Goal: Information Seeking & Learning: Learn about a topic

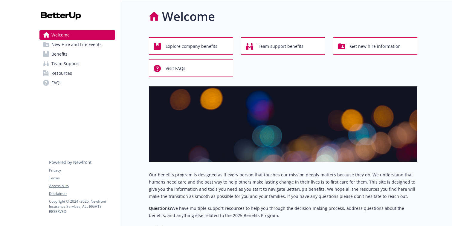
click at [90, 59] on link "Team Support" at bounding box center [77, 64] width 76 height 10
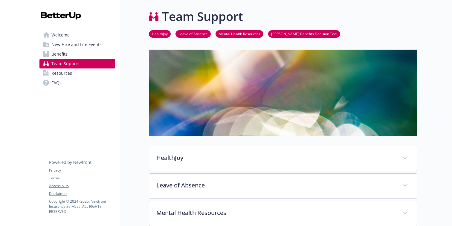
click at [83, 55] on link "Benefits" at bounding box center [77, 54] width 76 height 10
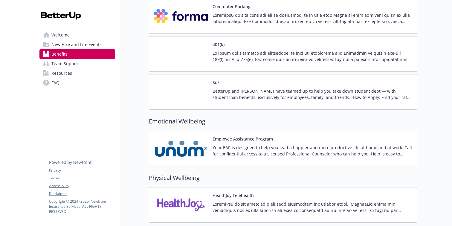
scroll to position [1375, 0]
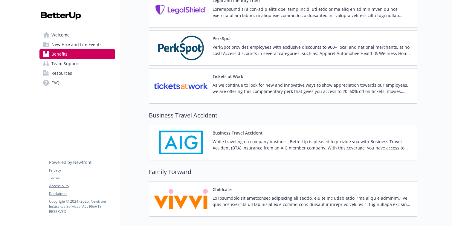
click at [240, 94] on p "As we continue to look for new and innovative ways to show appreciation towards…" at bounding box center [312, 88] width 200 height 13
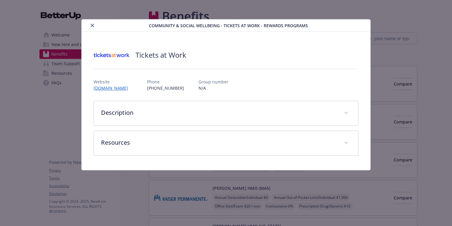
scroll to position [1341, 0]
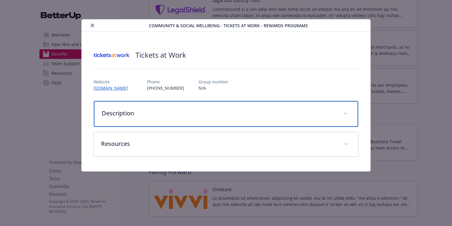
click at [215, 110] on p "Description" at bounding box center [219, 113] width 234 height 9
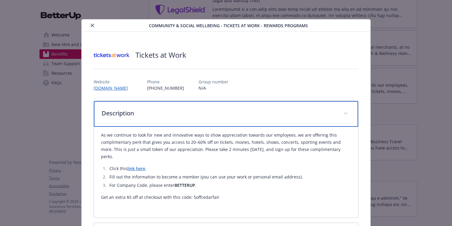
scroll to position [48, 0]
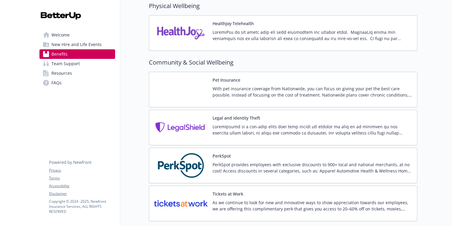
scroll to position [1220, 0]
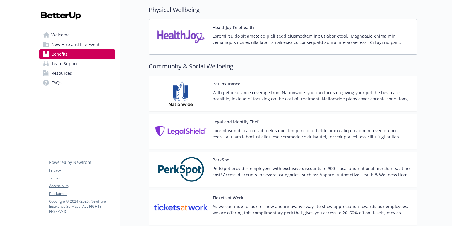
click at [292, 98] on p "With pet insurance coverage from Nationwide, you can focus on giving your pet t…" at bounding box center [312, 95] width 200 height 13
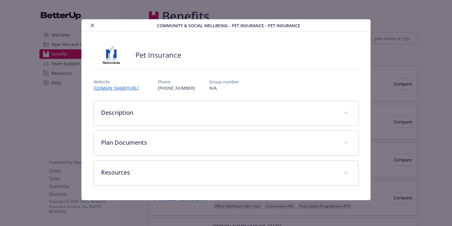
scroll to position [1220, 0]
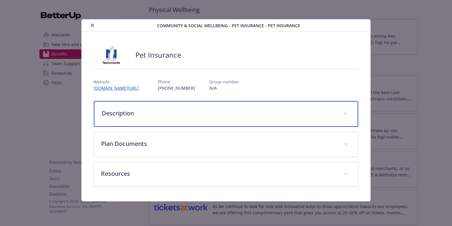
click at [271, 105] on div "Description" at bounding box center [226, 114] width 264 height 26
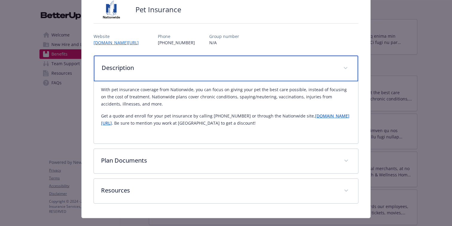
scroll to position [49, 0]
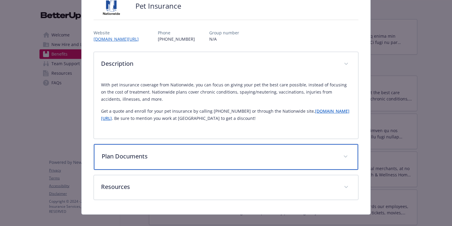
click at [268, 154] on p "Plan Documents" at bounding box center [219, 156] width 234 height 9
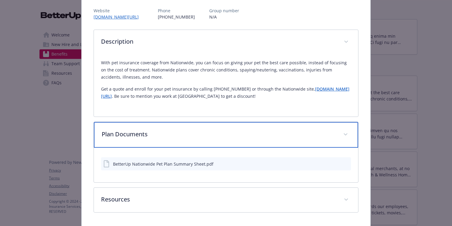
scroll to position [91, 0]
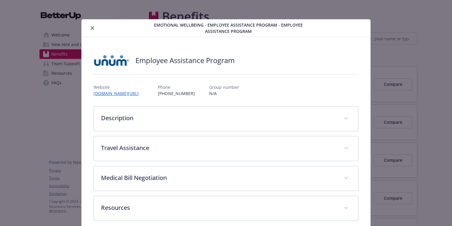
scroll to position [8, 0]
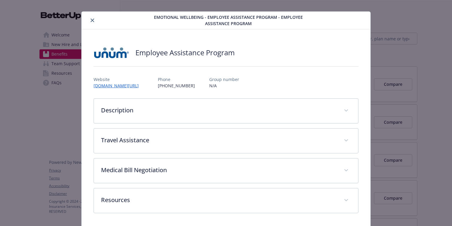
click at [91, 18] on button "close" at bounding box center [92, 20] width 7 height 7
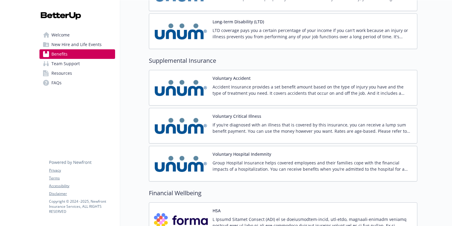
scroll to position [790, 0]
